Goal: Find specific page/section: Find specific page/section

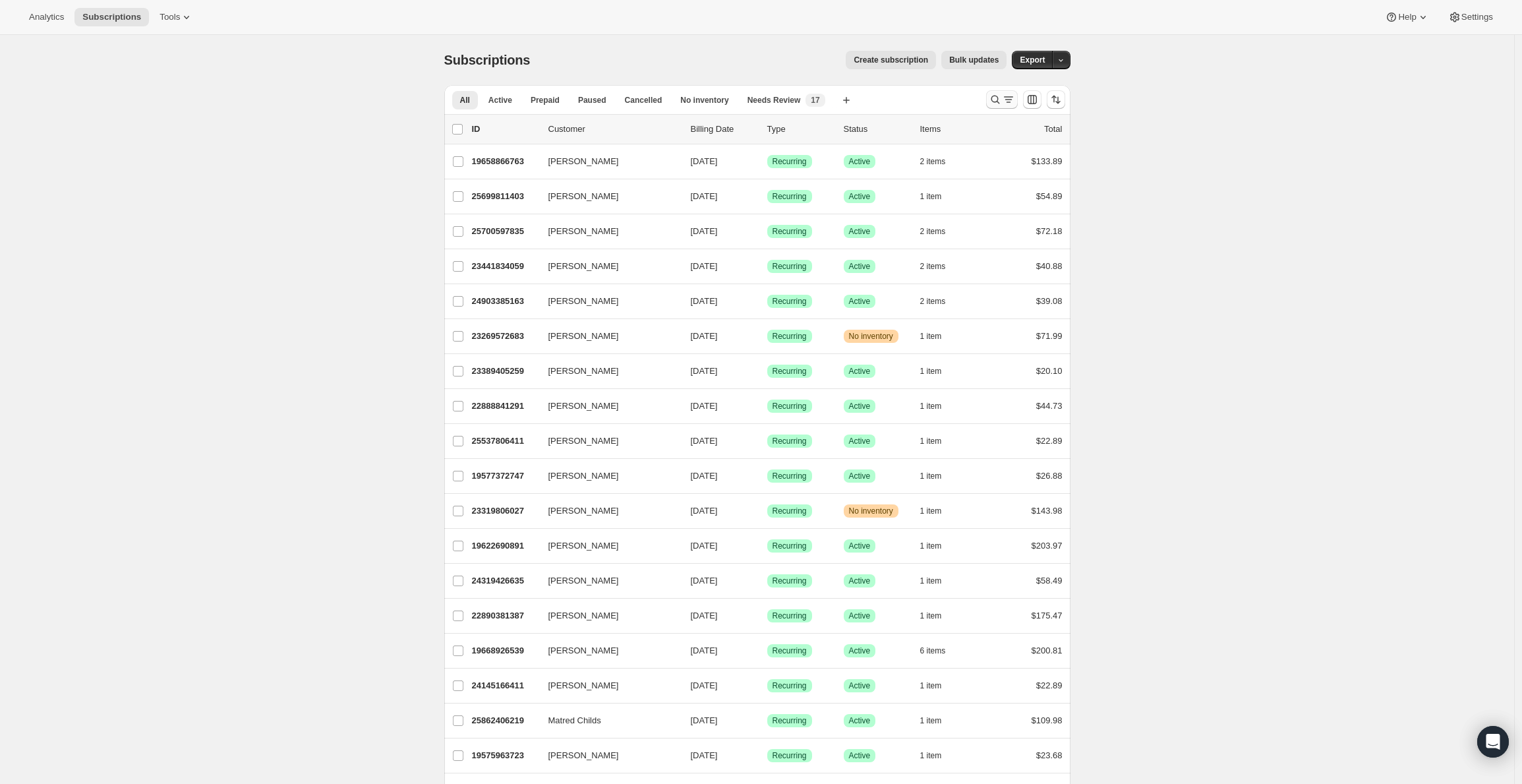
click at [999, 103] on icon "Search and filter results" at bounding box center [996, 99] width 13 height 13
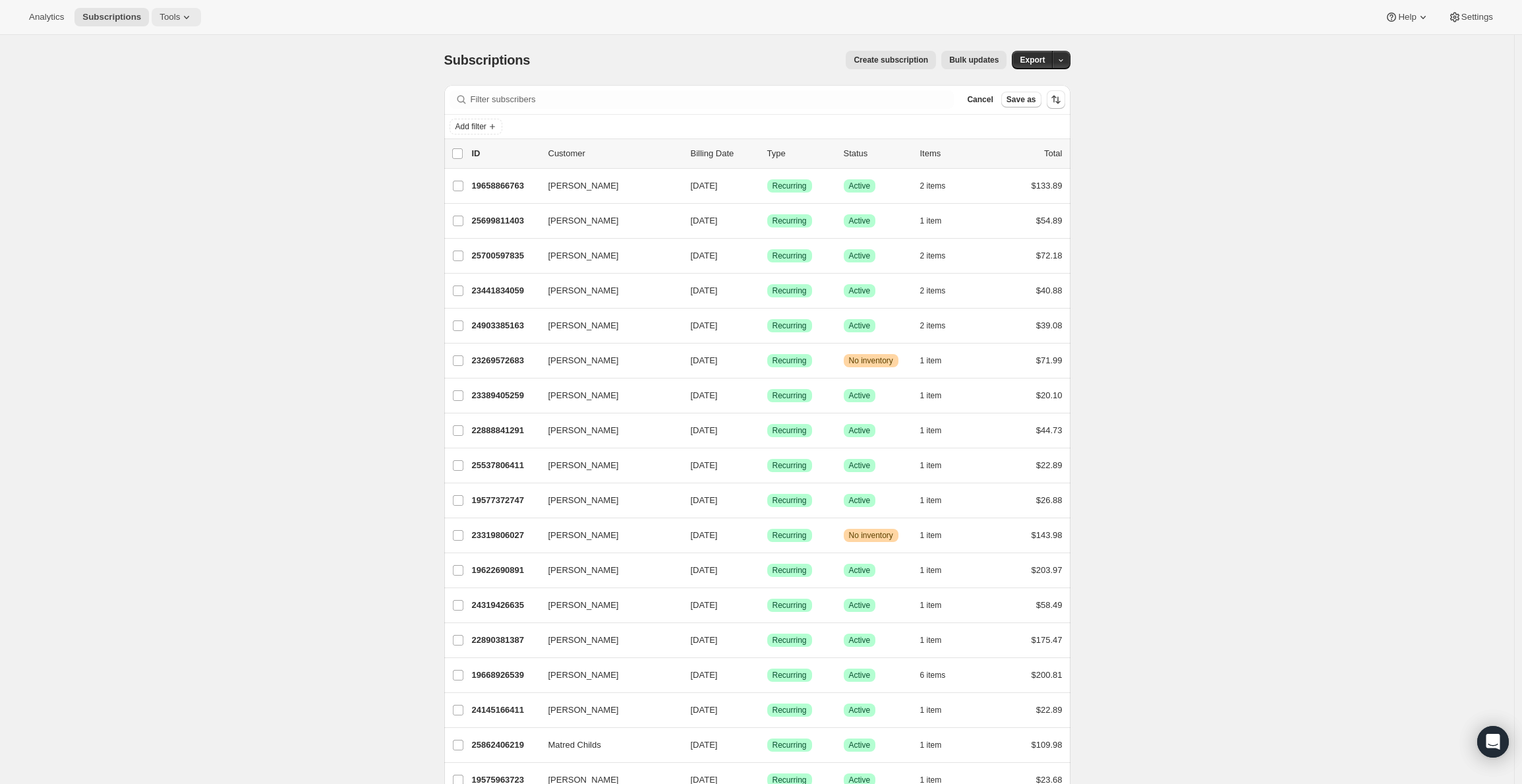
click at [173, 26] on button "Tools" at bounding box center [176, 17] width 50 height 19
click at [167, 81] on button "Bundles" at bounding box center [176, 89] width 142 height 21
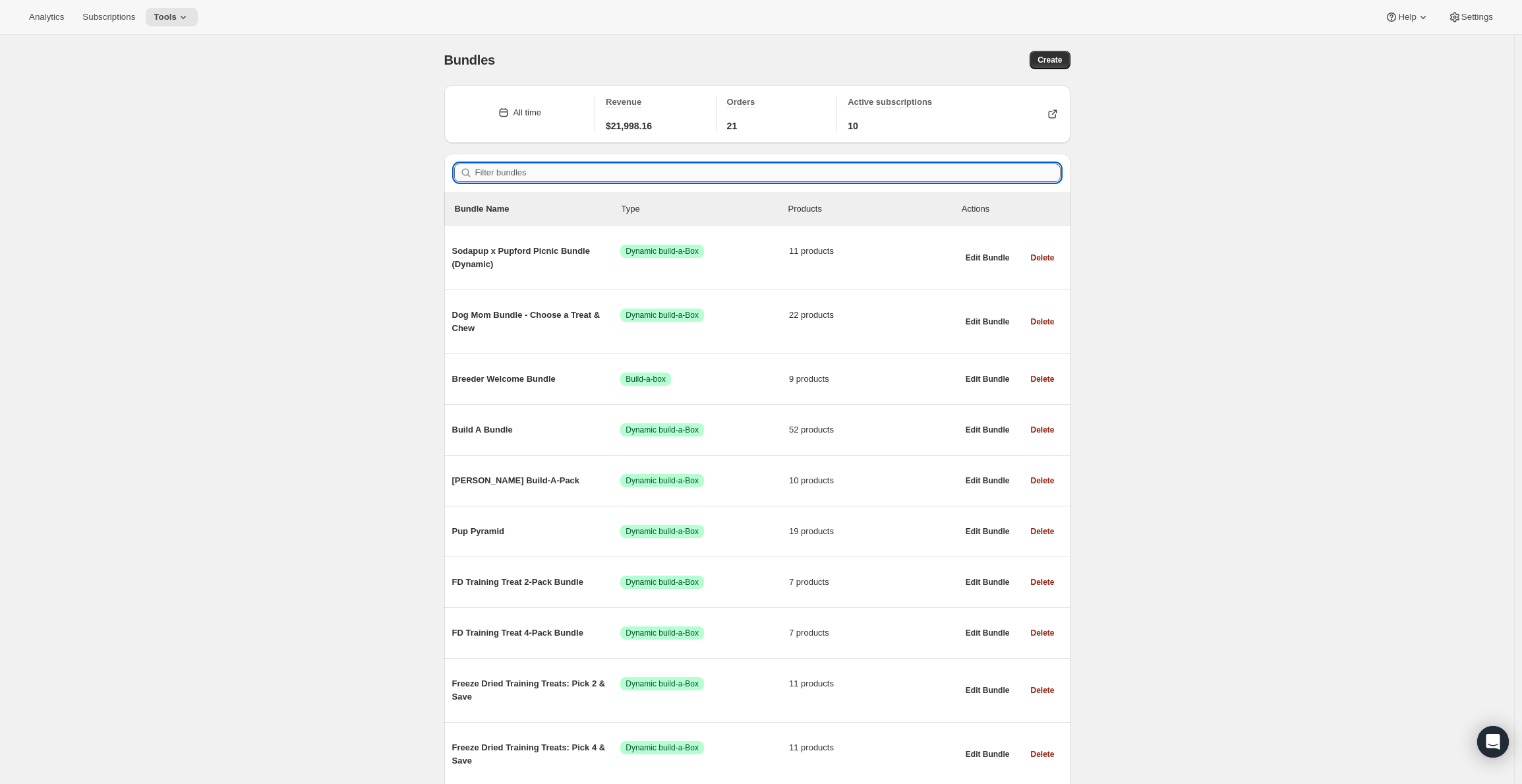
click at [526, 173] on input "Filter bundles" at bounding box center [768, 172] width 585 height 19
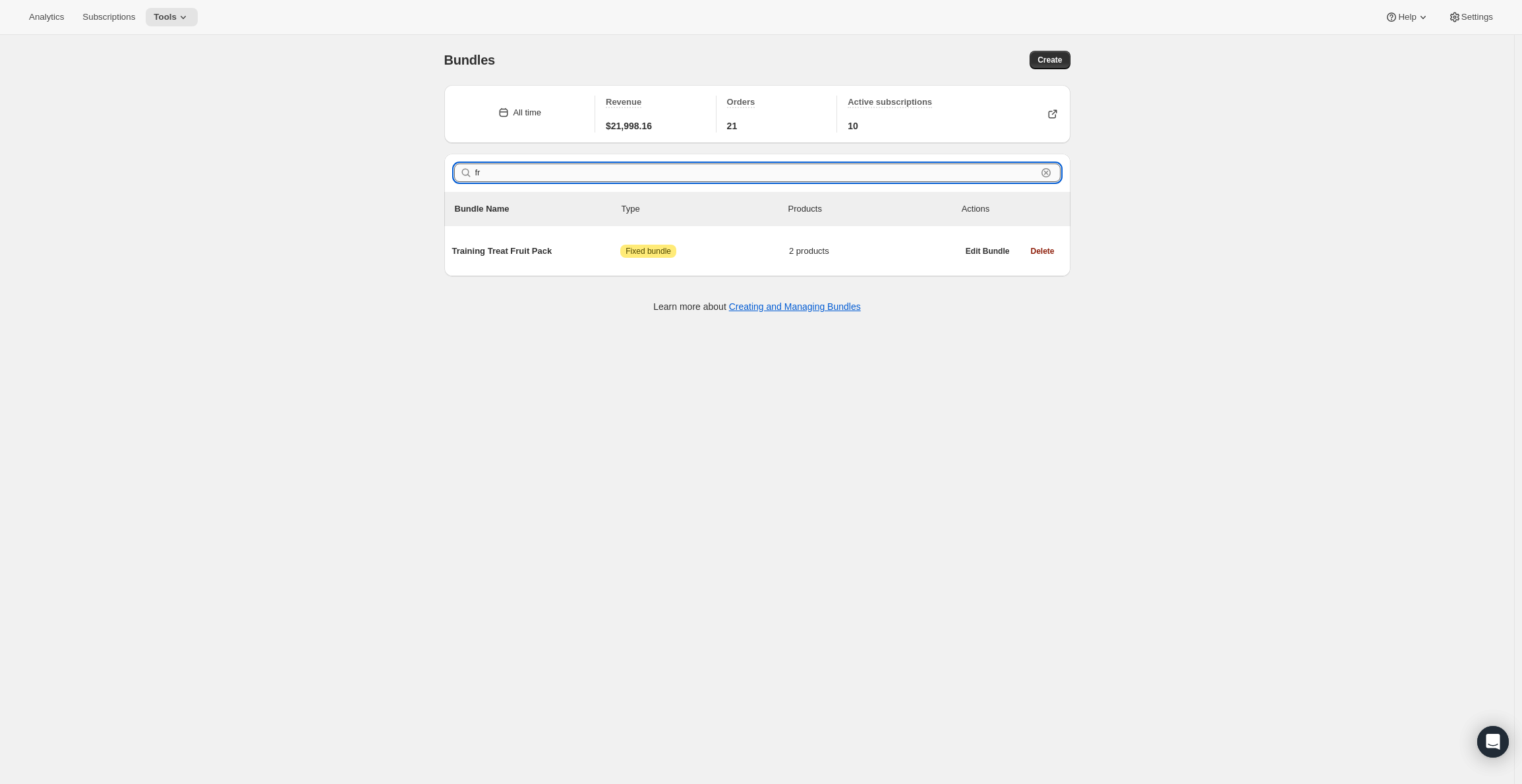
type input "f"
